Goal: Task Accomplishment & Management: Manage account settings

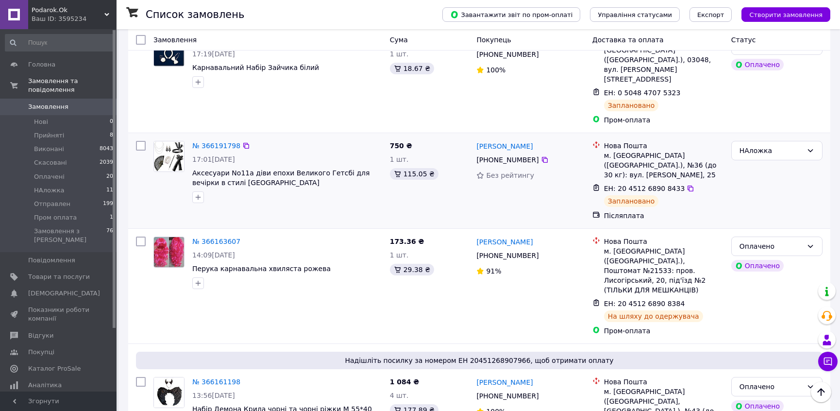
scroll to position [1752, 0]
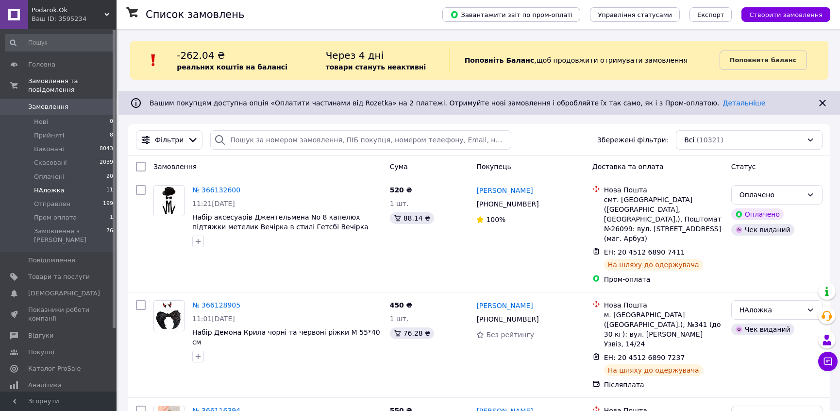
click at [61, 184] on li "НАложка 11" at bounding box center [59, 191] width 119 height 14
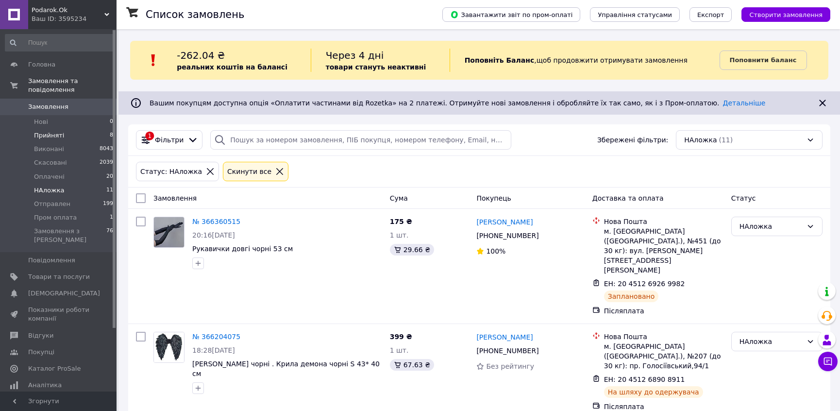
click at [51, 131] on span "Прийняті" at bounding box center [49, 135] width 30 height 9
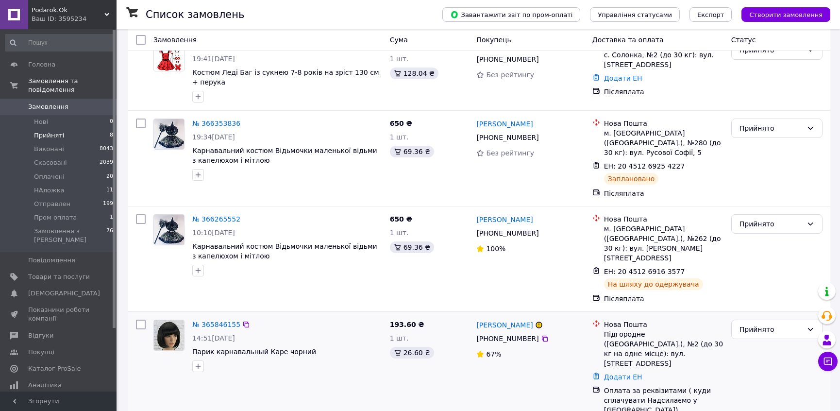
scroll to position [303, 0]
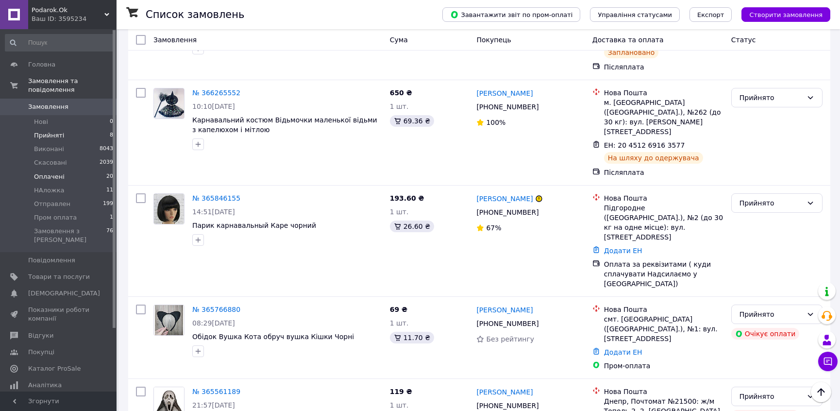
click at [55, 172] on span "Оплачені" at bounding box center [49, 176] width 31 height 9
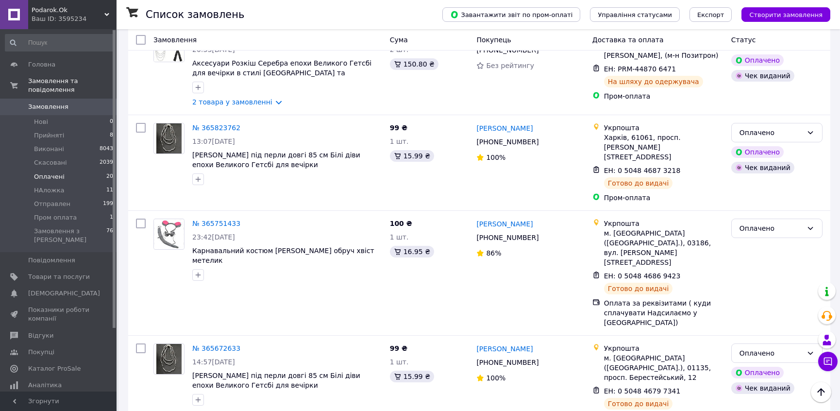
scroll to position [1763, 0]
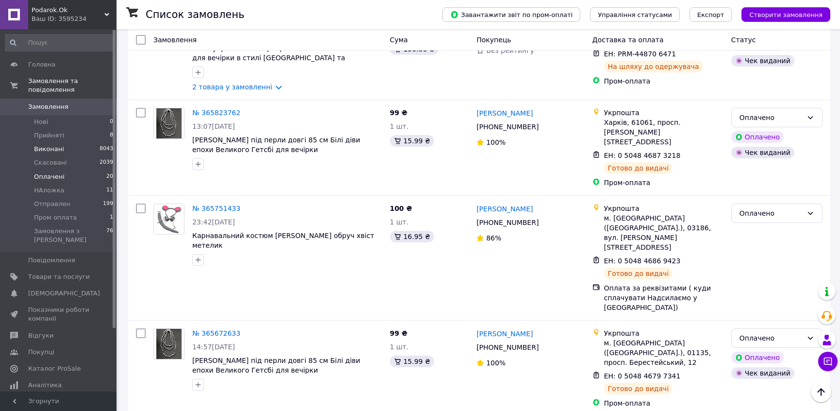
click at [51, 145] on span "Виконані" at bounding box center [49, 149] width 30 height 9
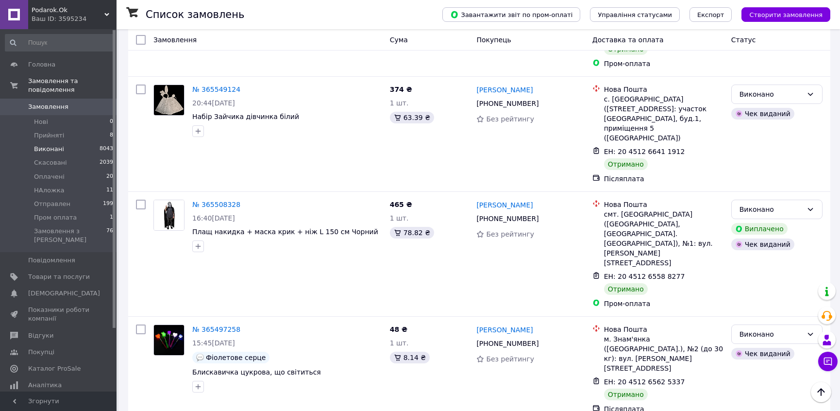
scroll to position [1708, 0]
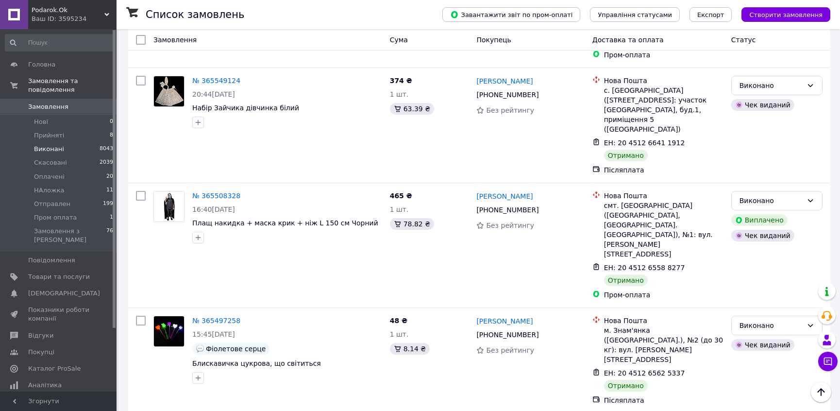
click at [57, 102] on span "Замовлення" at bounding box center [48, 106] width 40 height 9
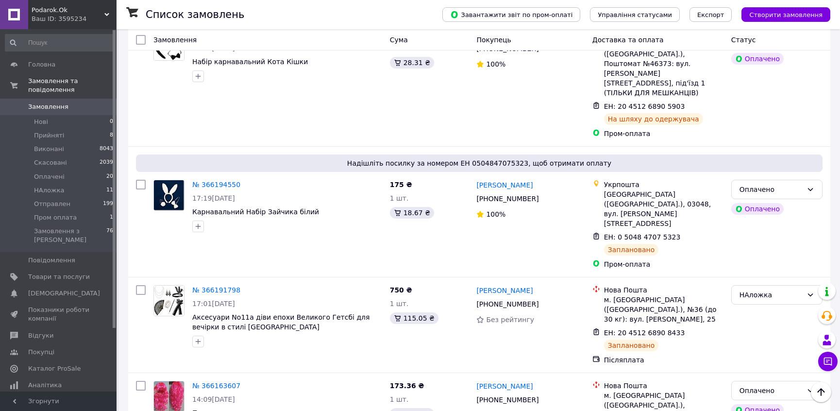
scroll to position [1701, 0]
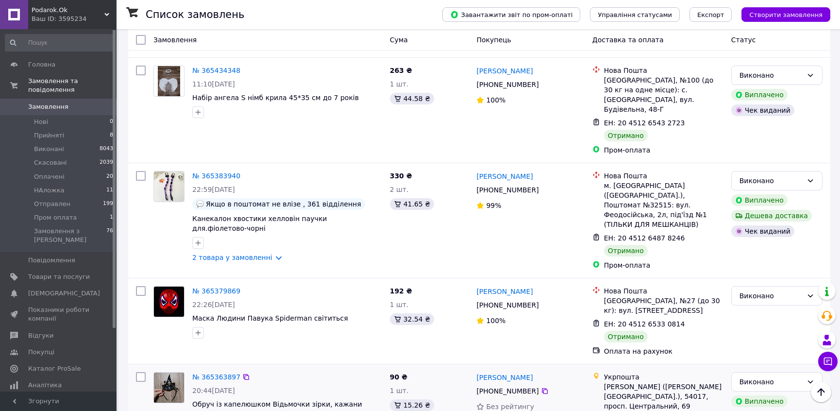
scroll to position [1657, 0]
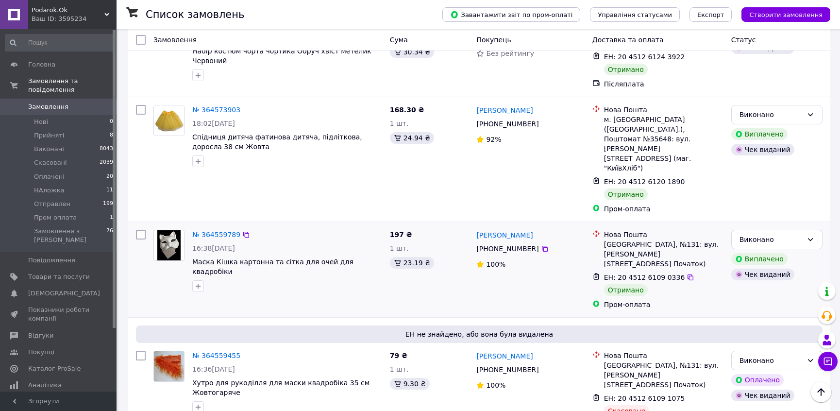
scroll to position [1103, 0]
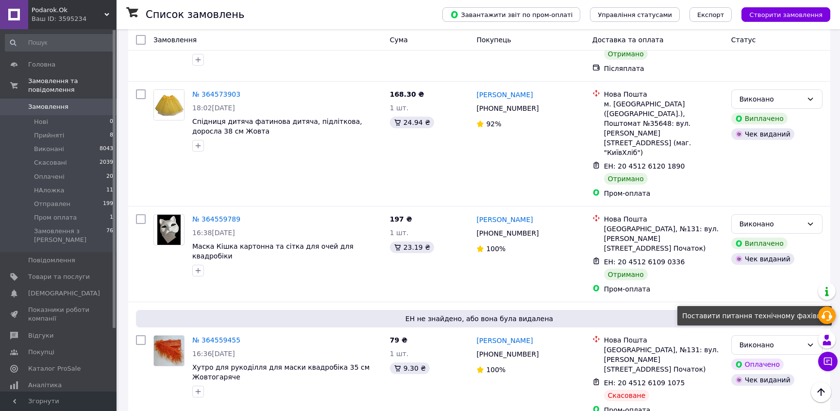
click at [831, 317] on use at bounding box center [827, 316] width 11 height 10
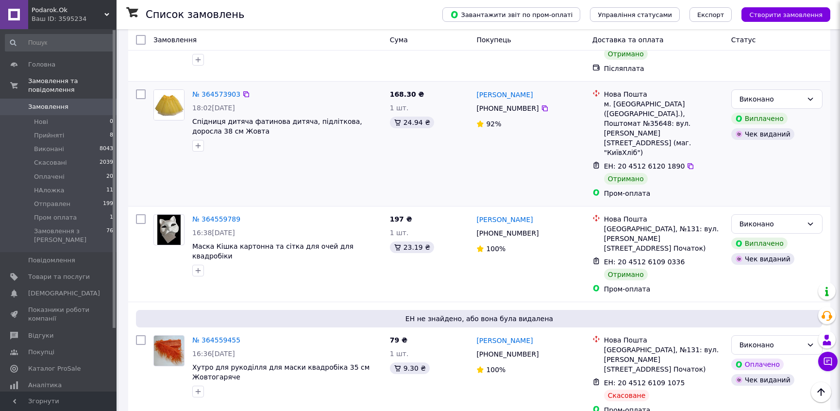
click at [824, 126] on div "Чек виданий" at bounding box center [776, 134] width 95 height 16
click at [827, 82] on div "№ 364573903 18:02[DATE] Спідниця дитяча фатинова дитяча, підліткова, доросла 38…" at bounding box center [479, 144] width 702 height 124
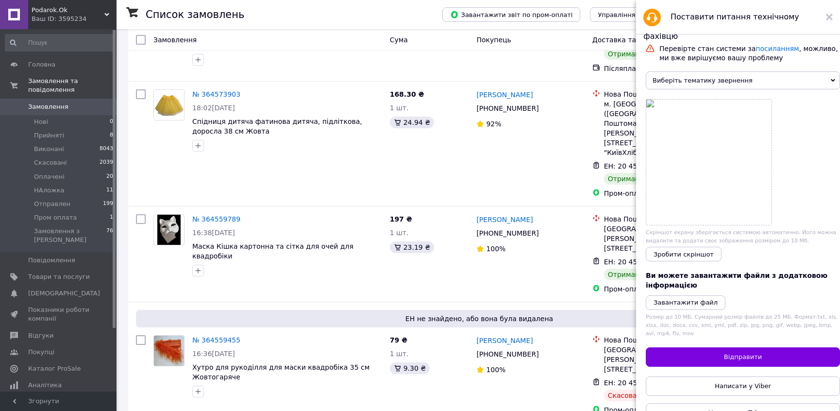
click at [692, 78] on span "Виберіть тематику звернення" at bounding box center [743, 80] width 194 height 18
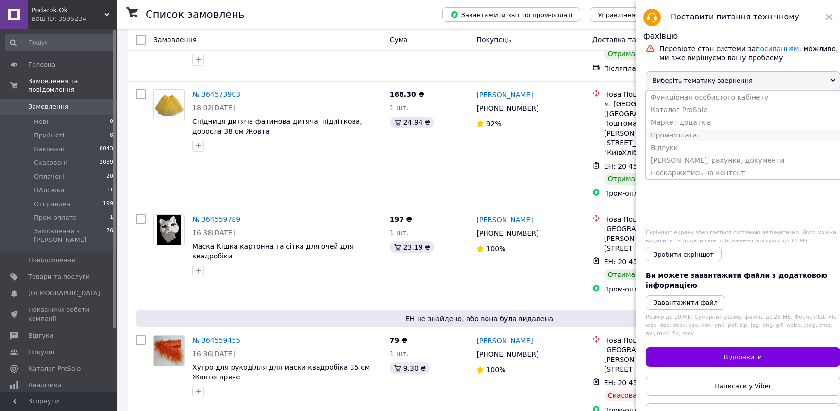
click at [684, 135] on li "Пром-оплата" at bounding box center [743, 135] width 194 height 13
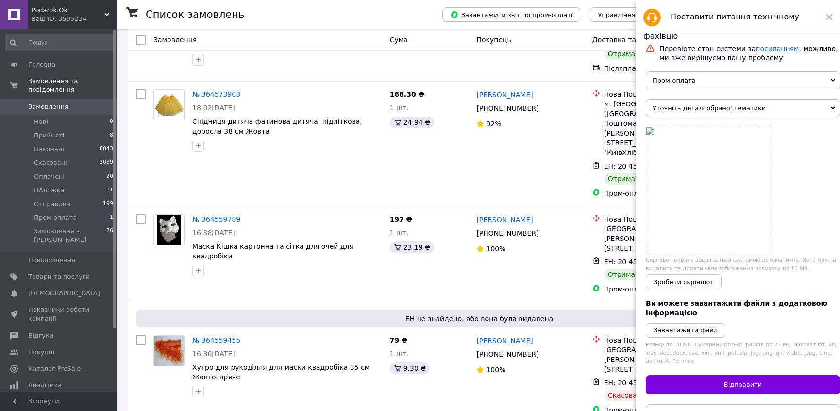
click at [675, 109] on span "Уточніть деталі обраної тематики" at bounding box center [743, 108] width 194 height 18
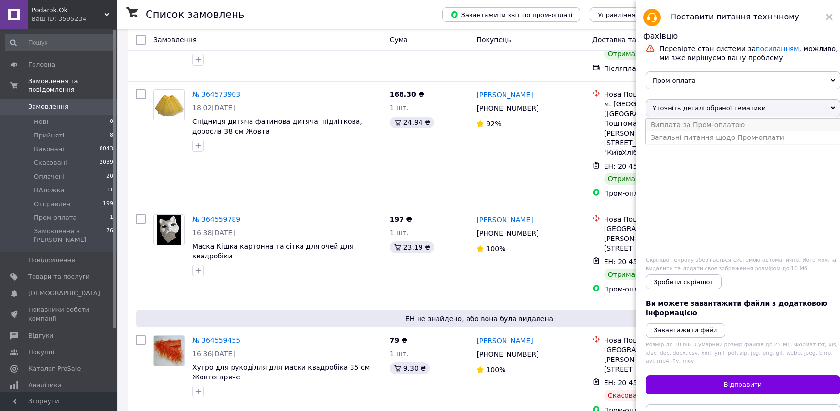
click at [683, 123] on li "Виплата за Пром-оплатою" at bounding box center [743, 124] width 194 height 13
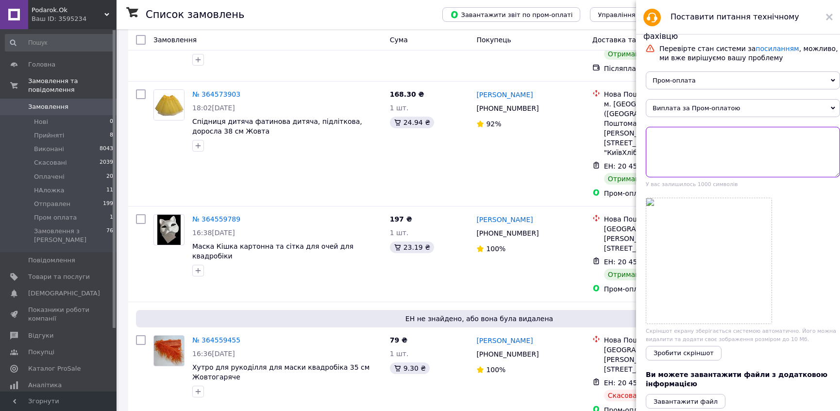
click at [678, 143] on textarea at bounding box center [743, 152] width 194 height 50
type textarea "D"
click at [243, 337] on icon at bounding box center [246, 340] width 6 height 6
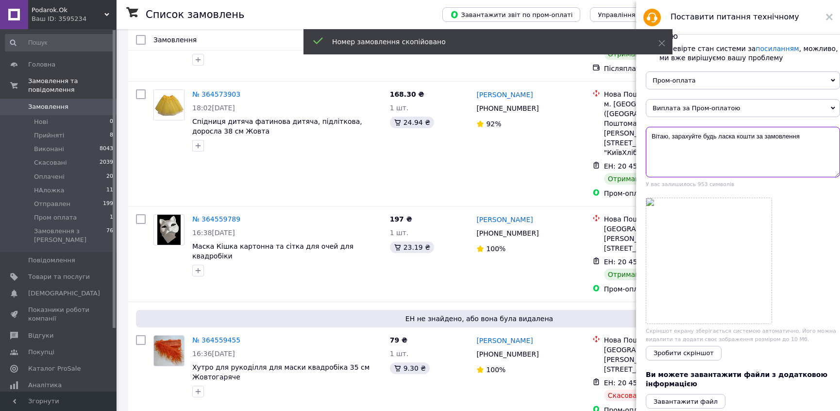
click at [813, 132] on textarea "Вітаю, зарахуйте будь ласка кошти за замовлення" at bounding box center [743, 152] width 194 height 50
paste textarea "364559455"
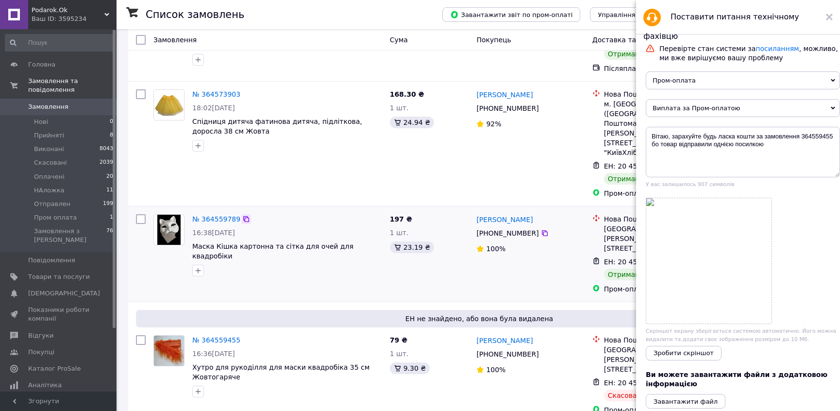
click at [242, 215] on icon at bounding box center [246, 219] width 8 height 8
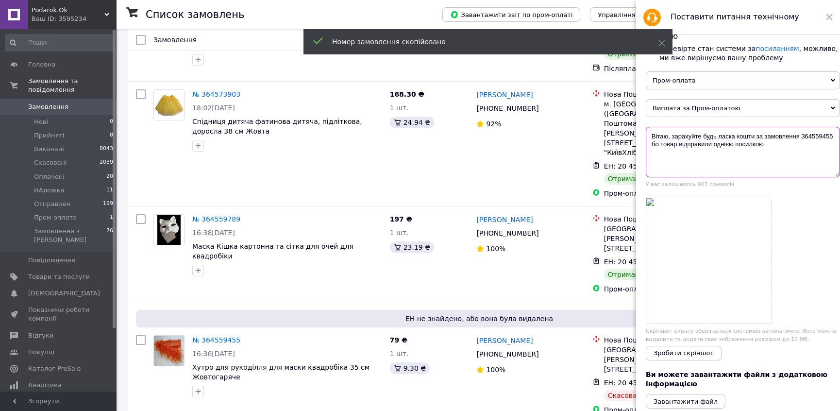
click at [807, 146] on textarea "Вітаю, зарахуйте будь ласка кошти за замовлення 364559455 бо товар відправили о…" at bounding box center [743, 152] width 194 height 50
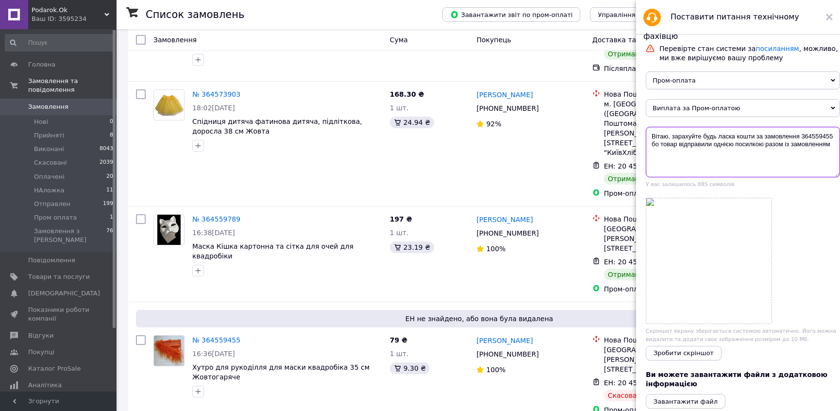
paste textarea "364559789"
type textarea "Вітаю, зарахуйте будь ласка кошти за замовлення 364559455 бо товар відправили о…"
click at [697, 352] on span "Зробити скріншот" at bounding box center [684, 352] width 60 height 7
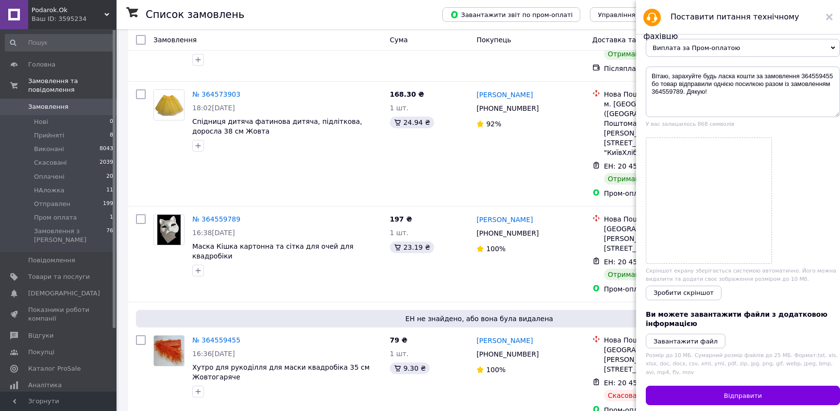
scroll to position [119, 0]
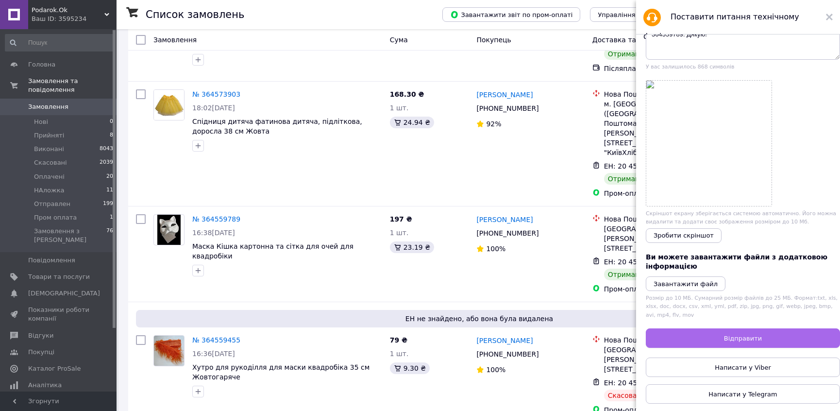
click at [730, 336] on span "Відправити" at bounding box center [743, 338] width 38 height 7
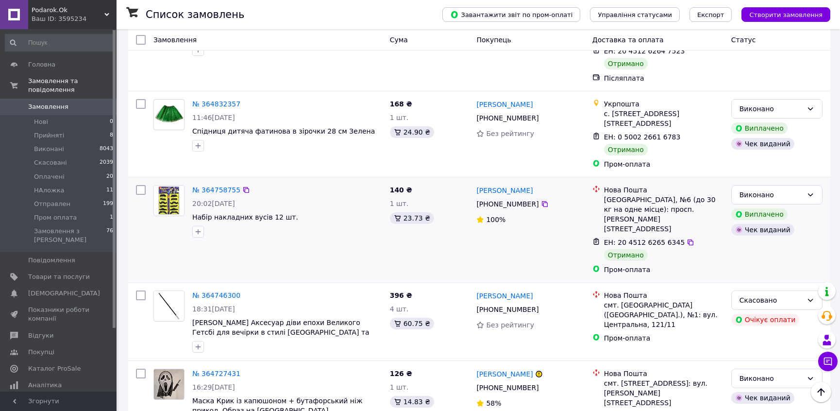
scroll to position [486, 0]
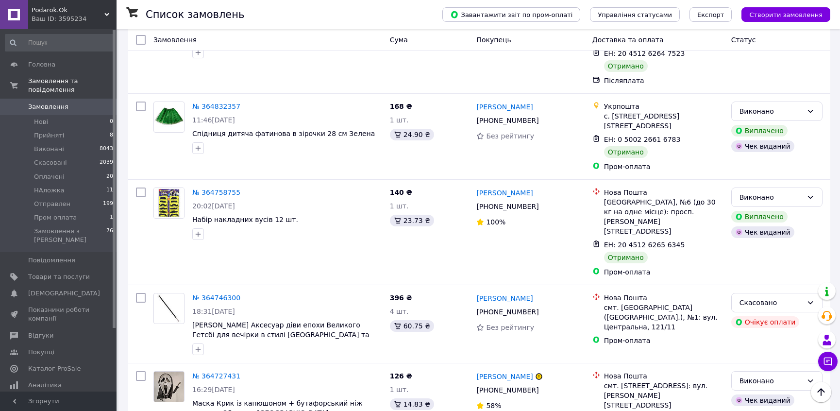
click at [56, 102] on span "Замовлення" at bounding box center [48, 106] width 40 height 9
click at [54, 102] on span "Замовлення" at bounding box center [48, 106] width 40 height 9
click at [49, 102] on span "Замовлення" at bounding box center [48, 106] width 40 height 9
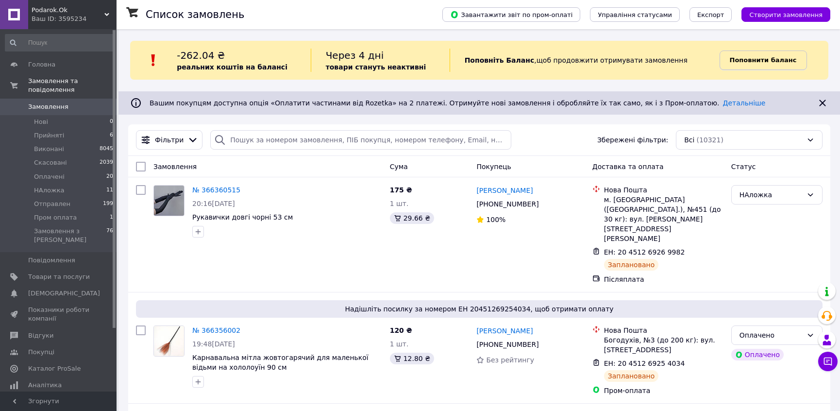
click at [782, 60] on b "Поповнити баланс" at bounding box center [763, 59] width 67 height 7
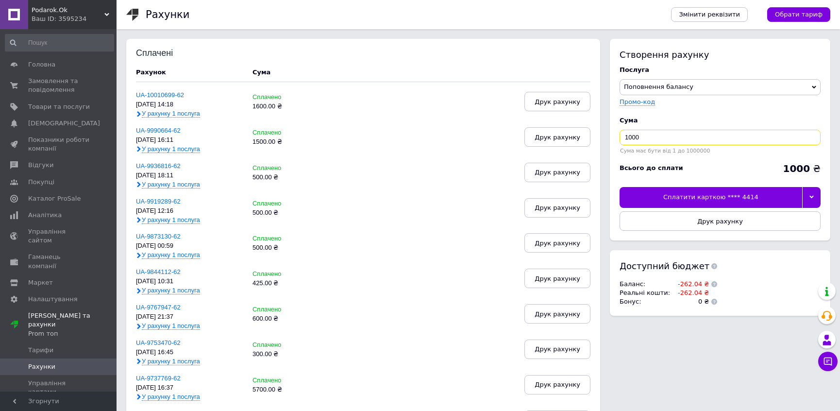
drag, startPoint x: 631, startPoint y: 136, endPoint x: 623, endPoint y: 140, distance: 8.9
click at [623, 140] on input "1000" at bounding box center [720, 138] width 201 height 16
type input "500"
click at [713, 200] on div "Сплатити карткою **** 4414" at bounding box center [711, 197] width 183 height 20
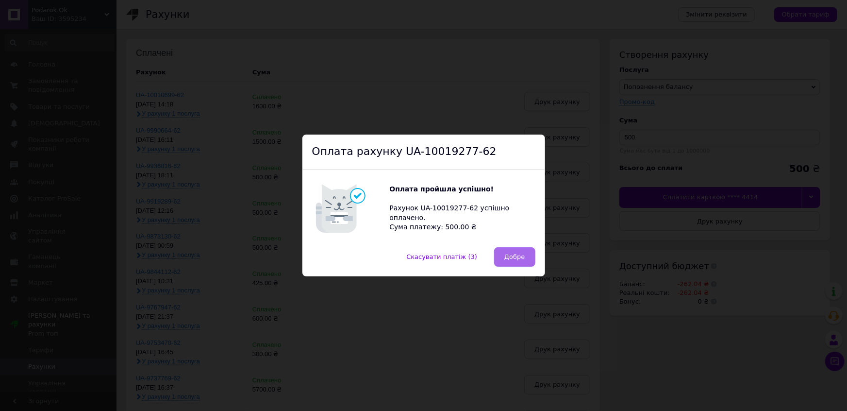
click at [524, 256] on button "Добре" at bounding box center [514, 256] width 41 height 19
